Goal: Task Accomplishment & Management: Manage account settings

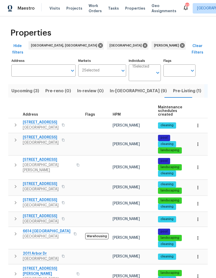
click at [127, 87] on span "In-reno (9)" at bounding box center [138, 90] width 57 height 7
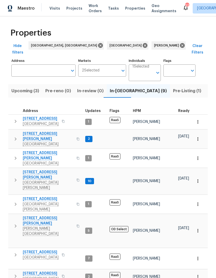
click at [173, 87] on span "Pre-Listing (1)" at bounding box center [187, 90] width 28 height 7
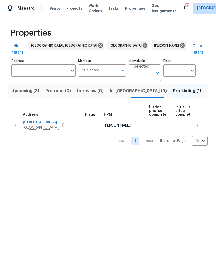
click at [13, 122] on icon "button" at bounding box center [15, 125] width 6 height 6
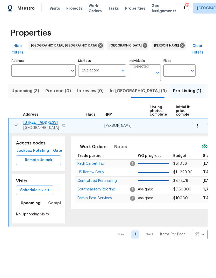
click at [27, 187] on span "Schedule a visit" at bounding box center [34, 190] width 29 height 6
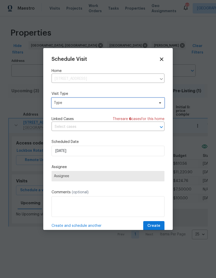
click at [57, 105] on span "Type" at bounding box center [104, 102] width 101 height 5
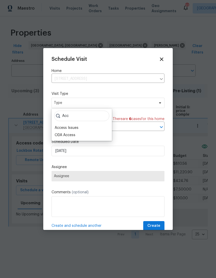
type input "Acc"
click at [56, 126] on div "Access Issues" at bounding box center [67, 127] width 24 height 5
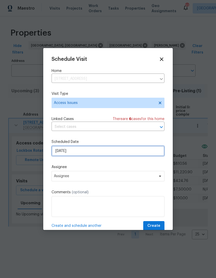
click at [55, 153] on input "[DATE]" at bounding box center [108, 151] width 113 height 10
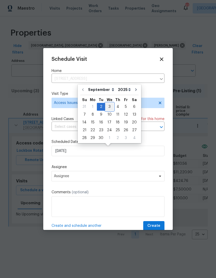
click at [107, 108] on div "3" at bounding box center [109, 106] width 9 height 7
type input "9/3/2025"
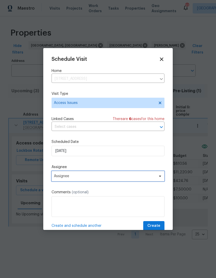
click at [56, 175] on span "Assignee" at bounding box center [108, 176] width 113 height 10
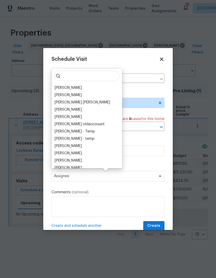
click at [56, 85] on div "[PERSON_NAME]" at bounding box center [68, 87] width 27 height 5
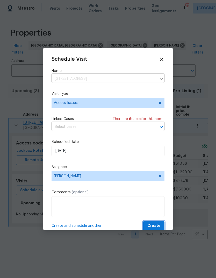
click at [157, 229] on span "Create" at bounding box center [154, 225] width 13 height 6
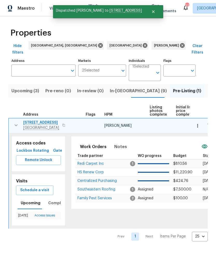
click at [79, 162] on span "Redi Carpet Inc" at bounding box center [91, 164] width 26 height 4
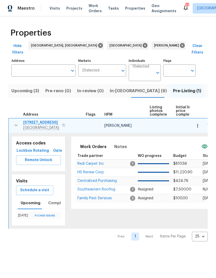
click at [12, 122] on button "button" at bounding box center [16, 125] width 10 height 10
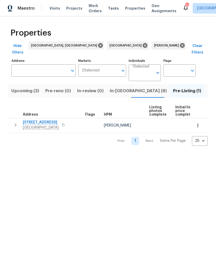
click at [118, 87] on span "In-reno (9)" at bounding box center [138, 90] width 57 height 7
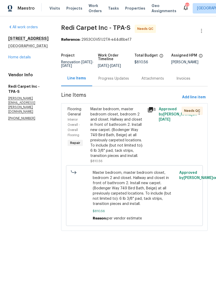
click at [112, 86] on div "Progress Updates" at bounding box center [113, 78] width 43 height 15
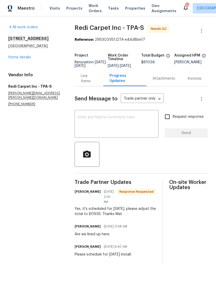
click at [83, 85] on div "Line Items" at bounding box center [89, 78] width 29 height 15
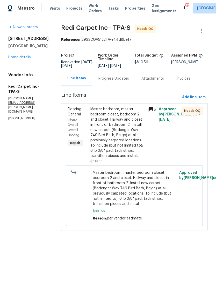
click at [106, 153] on div "Master bedroom, master bedroom closet, bedroom 2 and closet. Hallway and closet…" at bounding box center [118, 133] width 54 height 52
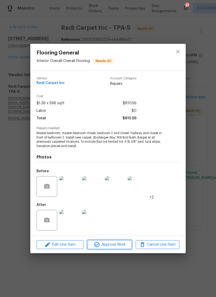
click at [120, 247] on span "Approve Work" at bounding box center [109, 245] width 41 height 6
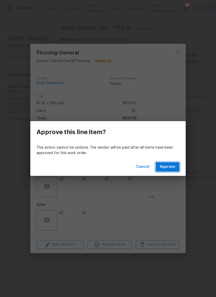
click at [172, 165] on span "Approve" at bounding box center [168, 167] width 16 height 6
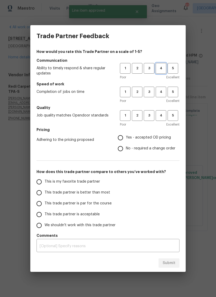
click at [162, 69] on span "4" at bounding box center [162, 68] width 10 height 6
click at [163, 89] on span "4" at bounding box center [162, 92] width 10 height 6
click at [162, 112] on button "4" at bounding box center [161, 115] width 11 height 11
click at [126, 137] on input "Yes - accepted OD pricing" at bounding box center [120, 137] width 11 height 11
radio input "true"
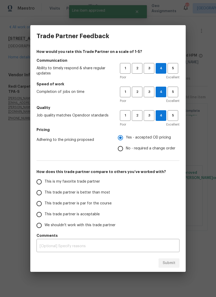
click at [40, 191] on input "This trade partner is better than most" at bounding box center [39, 192] width 11 height 11
click at [176, 263] on button "Submit" at bounding box center [169, 264] width 21 height 10
radio input "true"
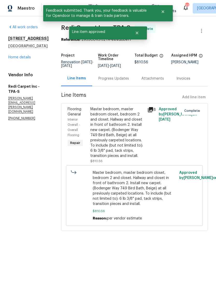
click at [19, 56] on link "Home details" at bounding box center [19, 58] width 23 height 4
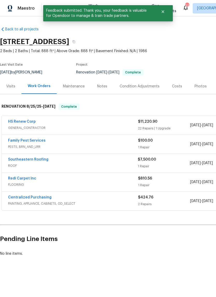
click at [15, 123] on link "HS Renew Corp" at bounding box center [22, 122] width 28 height 4
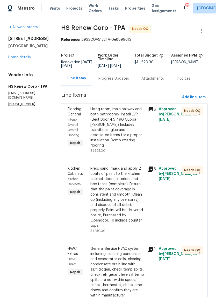
click at [130, 131] on div "Living room, main hallway and both bathrooms. Install LVP (Best Door 4.5 490 Cu…" at bounding box center [118, 128] width 54 height 42
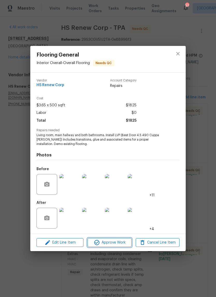
click at [122, 241] on span "Approve Work" at bounding box center [109, 243] width 41 height 6
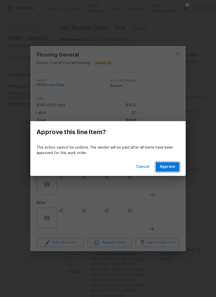
click at [171, 168] on span "Approve" at bounding box center [168, 167] width 16 height 6
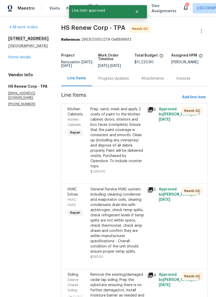
click at [126, 153] on div "Prep, sand, mask and apply 2 coats of paint to the kitchen cabinet doors, inter…" at bounding box center [118, 138] width 54 height 62
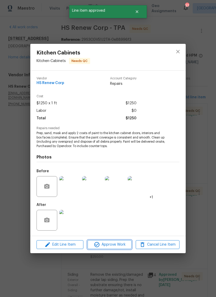
click at [125, 244] on span "Approve Work" at bounding box center [109, 245] width 41 height 6
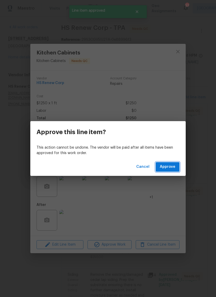
click at [172, 169] on span "Approve" at bounding box center [168, 167] width 16 height 6
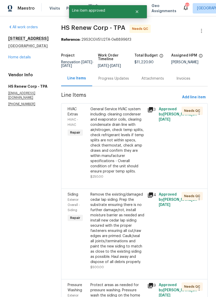
click at [124, 162] on div "General Service HVAC system including: cleaning condenser and evaporator coils,…" at bounding box center [118, 140] width 54 height 67
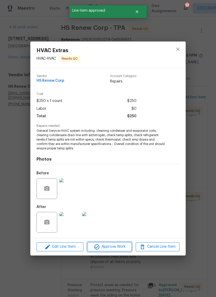
click at [123, 247] on span "Approve Work" at bounding box center [109, 247] width 41 height 6
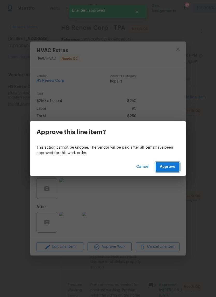
click at [173, 165] on span "Approve" at bounding box center [168, 167] width 16 height 6
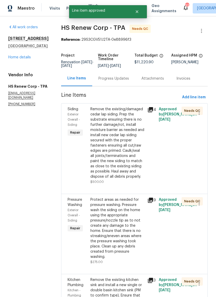
click at [122, 174] on div "Remove the existing/damaged cedar lap siding. Prep the substrate ensuring there…" at bounding box center [118, 143] width 54 height 73
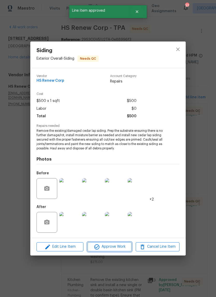
click at [127, 248] on span "Approve Work" at bounding box center [109, 247] width 41 height 6
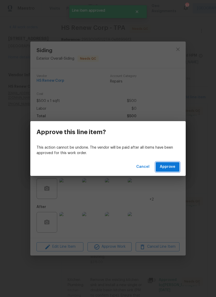
click at [167, 170] on button "Approve" at bounding box center [168, 167] width 24 height 10
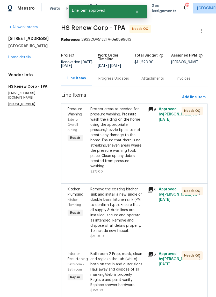
click at [127, 158] on div "Protect areas as needed for pressure washing. Pressure wash the siding on the h…" at bounding box center [118, 138] width 54 height 62
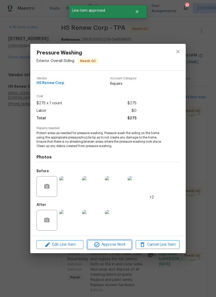
click at [123, 244] on span "Approve Work" at bounding box center [109, 245] width 41 height 6
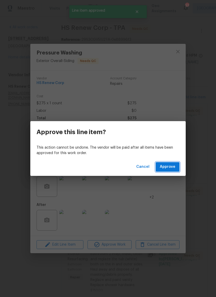
click at [168, 166] on span "Approve" at bounding box center [168, 167] width 16 height 6
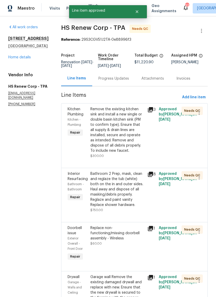
click at [128, 153] on div "Remove the existing kitchen sink and install a new single or double basin kitch…" at bounding box center [118, 133] width 54 height 52
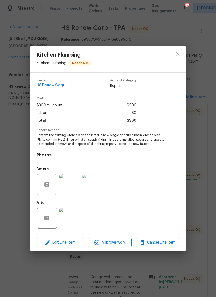
click at [68, 220] on img at bounding box center [69, 218] width 21 height 21
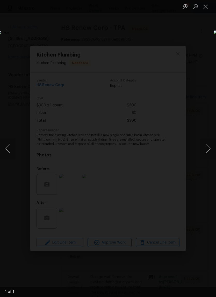
click at [205, 6] on button "Close lightbox" at bounding box center [206, 6] width 10 height 9
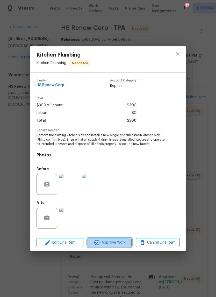
click at [115, 247] on button "Approve Work" at bounding box center [110, 242] width 44 height 9
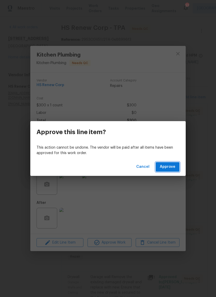
click at [174, 170] on button "Approve" at bounding box center [168, 167] width 24 height 10
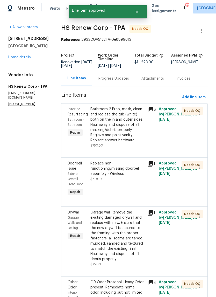
click at [123, 142] on div "Bathroom 2 Prep, mask, clean and reglaze the tub (white) both on the in and out…" at bounding box center [118, 125] width 54 height 36
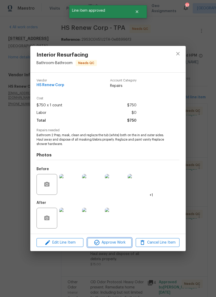
click at [119, 244] on span "Approve Work" at bounding box center [109, 243] width 41 height 6
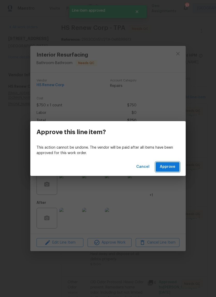
click at [169, 170] on span "Approve" at bounding box center [168, 167] width 16 height 6
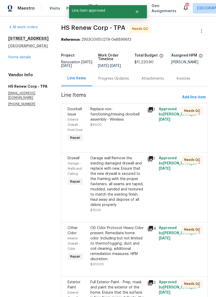
click at [124, 135] on div "Replace non-functioning/missing doorbell assembly - Wireless $60.00" at bounding box center [117, 124] width 57 height 39
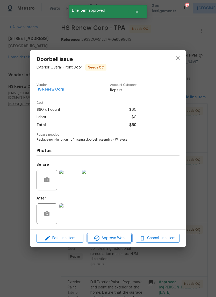
click at [123, 243] on button "Approve Work" at bounding box center [110, 238] width 44 height 9
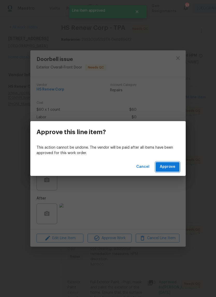
click at [171, 169] on span "Approve" at bounding box center [168, 167] width 16 height 6
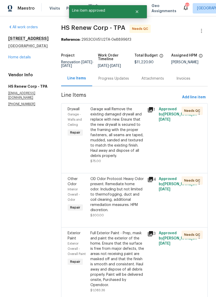
click at [126, 152] on div "Garage wall Remove the existing damaged drywall and replace with new. Ensure th…" at bounding box center [118, 133] width 54 height 52
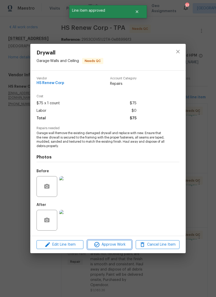
click at [121, 249] on button "Approve Work" at bounding box center [110, 244] width 44 height 9
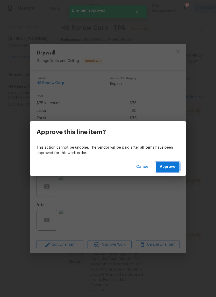
click at [172, 168] on span "Approve" at bounding box center [168, 167] width 16 height 6
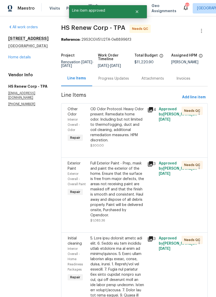
click at [127, 138] on div "OD Odor Protocol: Heavy Odor present. Remediate home odor. Including but not li…" at bounding box center [118, 128] width 54 height 42
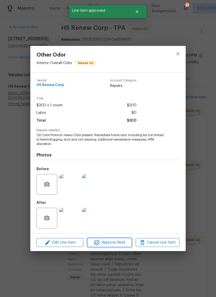
click at [122, 246] on span "Approve Work" at bounding box center [109, 243] width 41 height 6
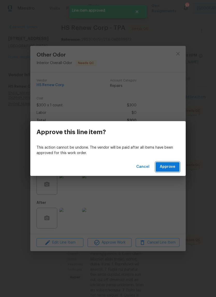
click at [171, 166] on span "Approve" at bounding box center [168, 167] width 16 height 6
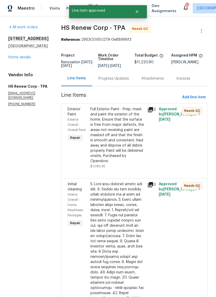
click at [126, 159] on div "Full Exterior Paint - Prep, mask and paint the exterior of the home. Ensure tha…" at bounding box center [118, 138] width 54 height 62
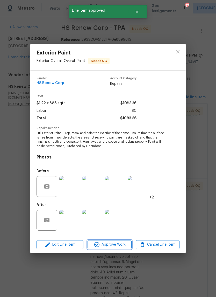
click at [124, 245] on span "Approve Work" at bounding box center [109, 245] width 41 height 6
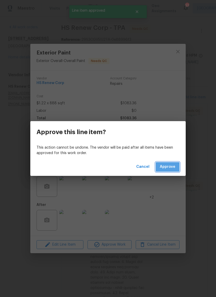
click at [173, 168] on span "Approve" at bounding box center [168, 167] width 16 height 6
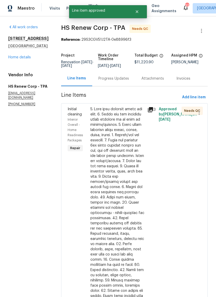
click at [123, 200] on div at bounding box center [118, 231] width 54 height 249
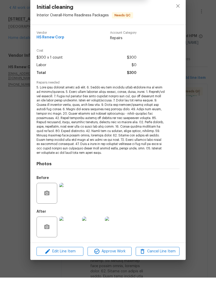
scroll to position [11, 0]
click at [121, 267] on button "Approve Work" at bounding box center [110, 271] width 44 height 9
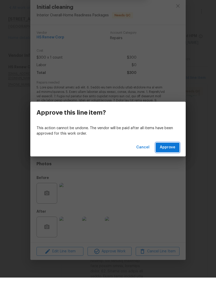
click at [171, 162] on button "Approve" at bounding box center [168, 167] width 24 height 10
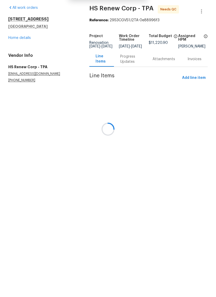
scroll to position [0, 0]
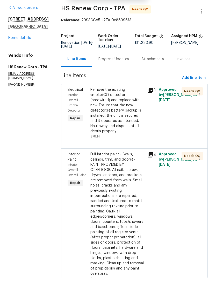
click at [125, 124] on div "Remove the existing smoke/CO detector (hardwired) and replace with new. Ensure …" at bounding box center [118, 130] width 54 height 47
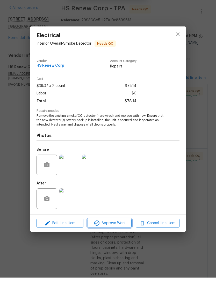
click at [123, 238] on button "Approve Work" at bounding box center [110, 242] width 44 height 9
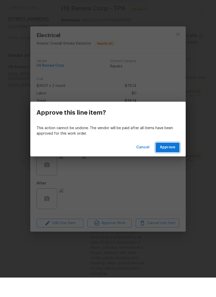
click at [172, 164] on span "Approve" at bounding box center [168, 167] width 16 height 6
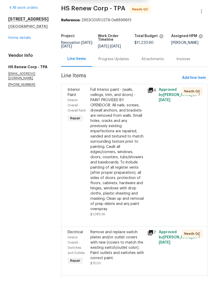
click at [126, 184] on div "Full Interior paint - (walls, ceilings, trim, and doors) - PAINT PROVIDED BY OP…" at bounding box center [118, 169] width 54 height 125
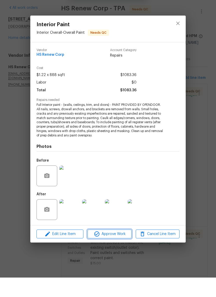
click at [125, 250] on span "Approve Work" at bounding box center [109, 253] width 41 height 6
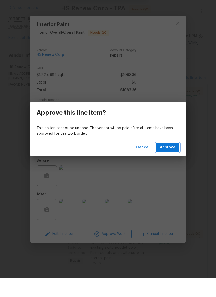
click at [172, 164] on span "Approve" at bounding box center [168, 167] width 16 height 6
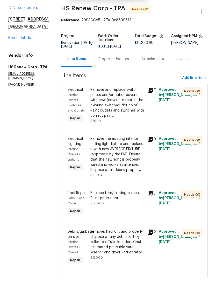
click at [124, 120] on div "Remove and replace switch plates and/or outlet covers with new (covers to match…" at bounding box center [118, 125] width 54 height 36
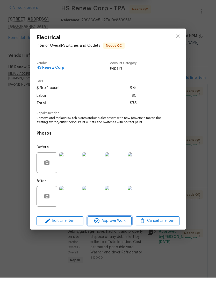
click at [123, 237] on span "Approve Work" at bounding box center [109, 240] width 41 height 6
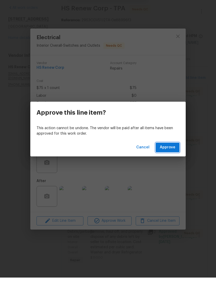
click at [171, 164] on span "Approve" at bounding box center [168, 167] width 16 height 6
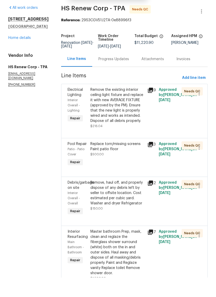
click at [125, 126] on div "Remove the existing interior ceiling light fixture and replace it with new AVER…" at bounding box center [118, 128] width 54 height 42
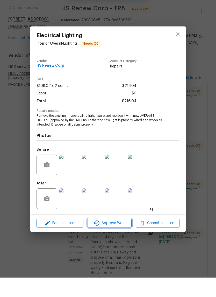
click at [117, 240] on span "Approve Work" at bounding box center [109, 243] width 41 height 6
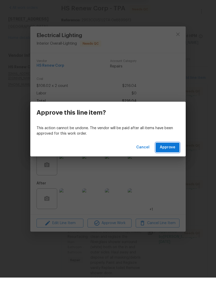
click at [169, 162] on button "Approve" at bounding box center [168, 167] width 24 height 10
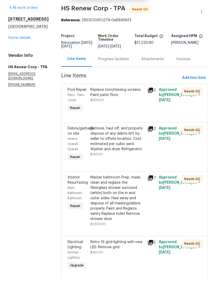
click at [123, 108] on div "Replace torn/missing screens Paint patio floor $500.00" at bounding box center [117, 119] width 57 height 29
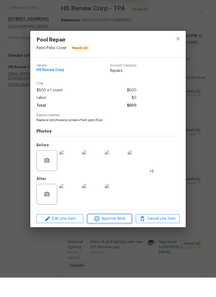
click at [119, 235] on span "Approve Work" at bounding box center [109, 238] width 41 height 6
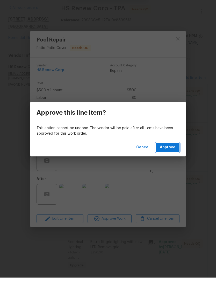
click at [169, 162] on button "Approve" at bounding box center [168, 167] width 24 height 10
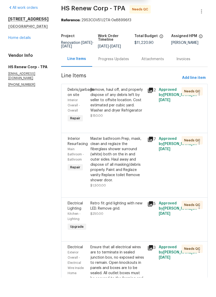
click at [127, 120] on div "Remove, haul off, and properly dispose of any debris left by seller to offsite …" at bounding box center [117, 124] width 57 height 39
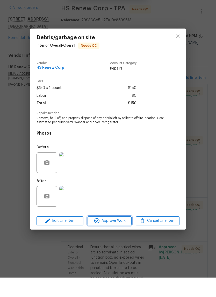
click at [120, 237] on span "Approve Work" at bounding box center [109, 240] width 41 height 6
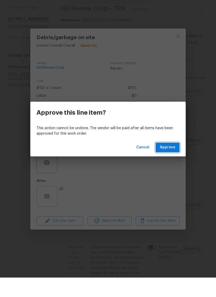
click at [167, 164] on span "Approve" at bounding box center [168, 167] width 16 height 6
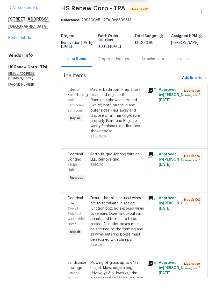
click at [124, 159] on div at bounding box center [135, 162] width 134 height 6
click at [125, 118] on div "Master bathroom Prep, mask, clean and reglaze the fiberglass shower surround (w…" at bounding box center [118, 130] width 54 height 47
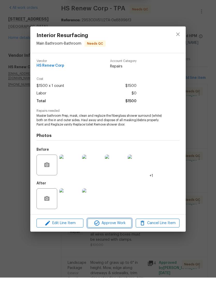
click at [122, 238] on button "Approve Work" at bounding box center [110, 242] width 44 height 9
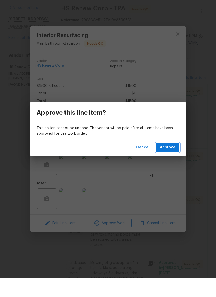
click at [172, 164] on span "Approve" at bounding box center [168, 167] width 16 height 6
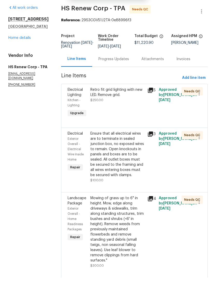
click at [122, 105] on div "Retro fit grid lighting with new LED. Remove grid. $250.00" at bounding box center [117, 122] width 57 height 34
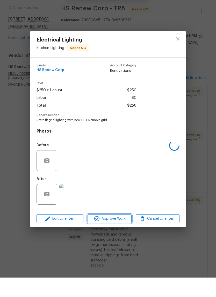
click at [124, 234] on button "Approve Work" at bounding box center [110, 238] width 44 height 9
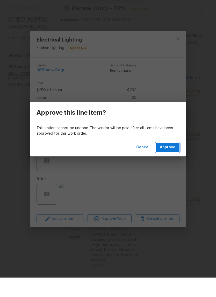
click at [173, 164] on span "Approve" at bounding box center [168, 167] width 16 height 6
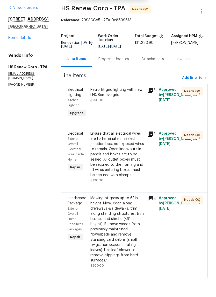
click at [123, 107] on div "Retro fit grid lighting with new LED. Remove grid. $250.00" at bounding box center [118, 115] width 54 height 16
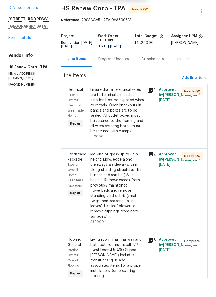
click at [128, 127] on div "Ensure that all electrical wires are to terminate in sealed junction box, no ex…" at bounding box center [118, 130] width 54 height 47
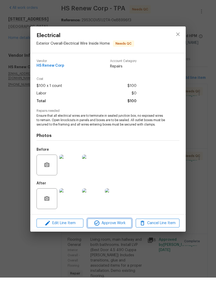
click at [121, 238] on button "Approve Work" at bounding box center [110, 242] width 44 height 9
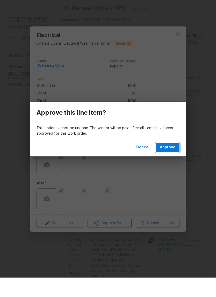
click at [170, 164] on span "Approve" at bounding box center [168, 167] width 16 height 6
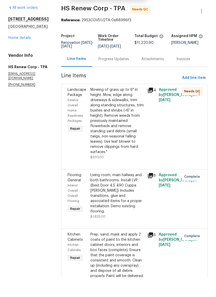
click at [124, 152] on div "Mowing of grass up to 6" in height. Mow, edge along driveways & sidewalks, trim…" at bounding box center [118, 140] width 54 height 67
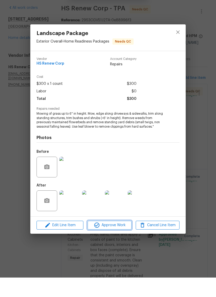
click at [123, 242] on span "Approve Work" at bounding box center [109, 245] width 41 height 6
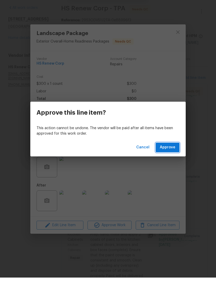
click at [175, 164] on span "Approve" at bounding box center [168, 167] width 16 height 6
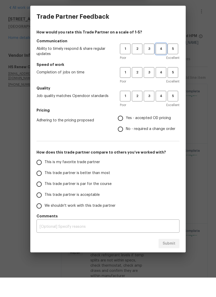
click at [160, 65] on span "4" at bounding box center [162, 68] width 10 height 6
click at [160, 89] on span "4" at bounding box center [162, 92] width 10 height 6
click at [160, 113] on span "4" at bounding box center [162, 116] width 10 height 6
click at [151, 87] on button "3" at bounding box center [149, 92] width 11 height 11
click at [124, 132] on input "Yes - accepted OD pricing" at bounding box center [120, 137] width 11 height 11
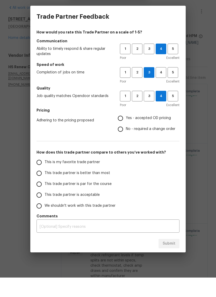
radio input "true"
click at [148, 113] on span "3" at bounding box center [150, 116] width 10 height 6
click at [40, 187] on input "This trade partner is better than most" at bounding box center [39, 192] width 11 height 11
click at [174, 259] on button "Submit" at bounding box center [169, 264] width 21 height 10
radio input "true"
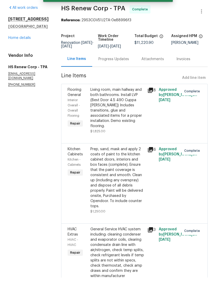
click at [17, 56] on link "Home details" at bounding box center [19, 58] width 23 height 4
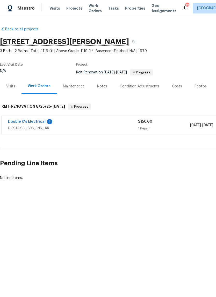
click at [18, 123] on link "Double K's Electrical" at bounding box center [27, 122] width 38 height 4
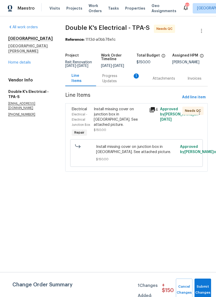
click at [118, 82] on div "Progress Updates 1" at bounding box center [122, 78] width 38 height 10
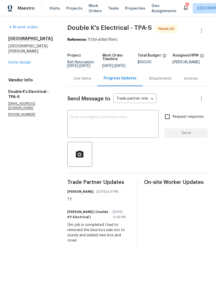
click at [97, 84] on div "Line Items" at bounding box center [82, 78] width 30 height 15
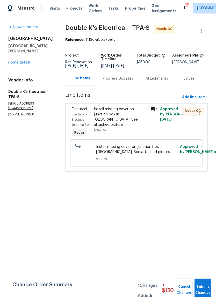
click at [110, 121] on div "Install missing cover on junction box in [GEOGRAPHIC_DATA]. See attached pictur…" at bounding box center [120, 117] width 52 height 21
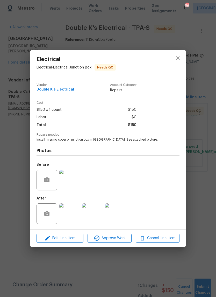
click at [100, 217] on img at bounding box center [92, 213] width 21 height 21
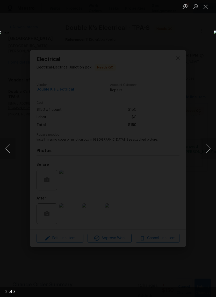
click at [10, 144] on button "Previous image" at bounding box center [8, 148] width 16 height 21
click at [206, 146] on button "Next image" at bounding box center [209, 148] width 16 height 21
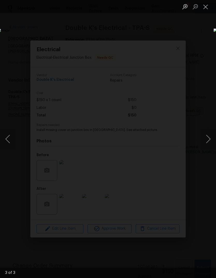
click at [206, 6] on button "Close lightbox" at bounding box center [206, 6] width 10 height 9
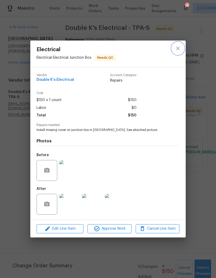
click at [177, 45] on icon "close" at bounding box center [178, 48] width 6 height 6
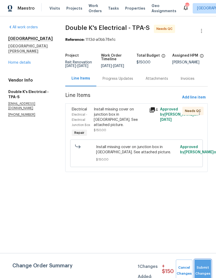
click at [203, 263] on button "Submit Changes" at bounding box center [203, 270] width 17 height 22
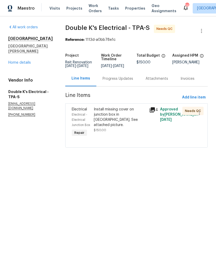
click at [124, 121] on div "Install missing cover on junction box in [GEOGRAPHIC_DATA]. See attached pictur…" at bounding box center [120, 117] width 52 height 21
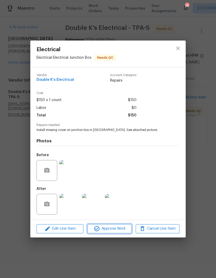
click at [124, 229] on span "Approve Work" at bounding box center [109, 228] width 41 height 6
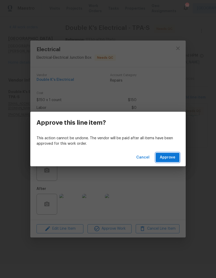
click at [174, 155] on span "Approve" at bounding box center [168, 157] width 16 height 6
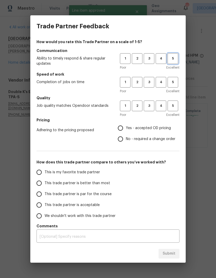
click at [171, 60] on span "5" at bounding box center [173, 59] width 10 height 6
click at [174, 80] on span "5" at bounding box center [173, 82] width 10 height 6
click at [176, 104] on span "5" at bounding box center [173, 106] width 10 height 6
click at [126, 126] on input "Yes - accepted OD pricing" at bounding box center [120, 128] width 11 height 11
radio input "true"
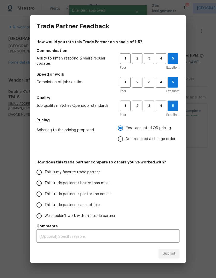
click at [37, 183] on input "This trade partner is better than most" at bounding box center [39, 183] width 11 height 11
click at [172, 255] on span "Submit" at bounding box center [169, 253] width 13 height 6
radio input "true"
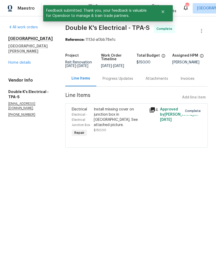
click at [16, 64] on link "Home details" at bounding box center [19, 63] width 23 height 4
